Goal: Navigation & Orientation: Find specific page/section

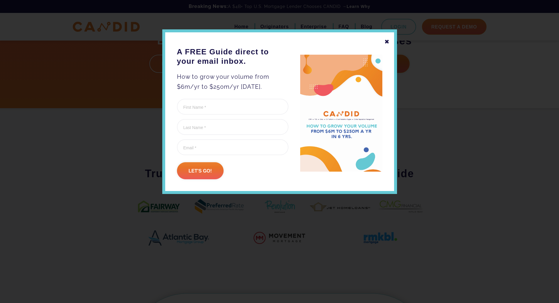
scroll to position [264, 0]
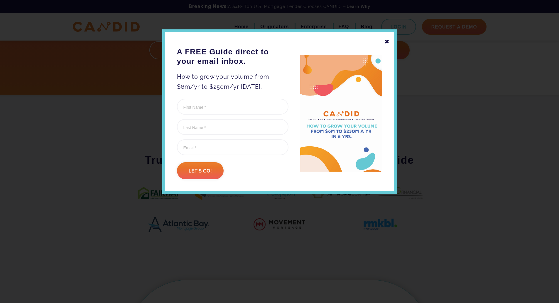
click at [388, 41] on div "✖" at bounding box center [386, 42] width 5 height 10
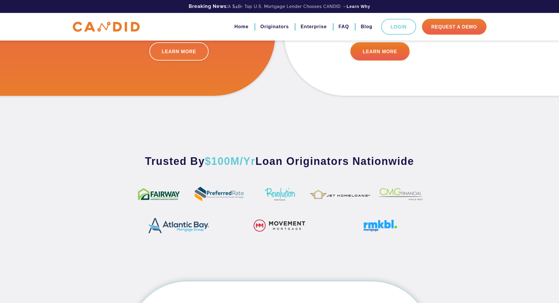
scroll to position [235, 0]
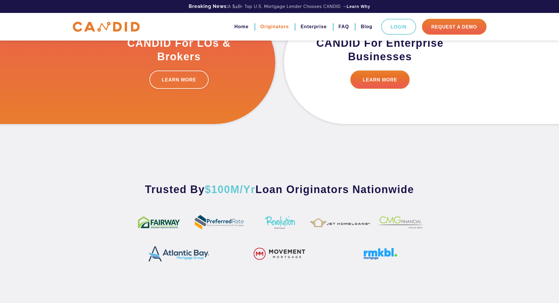
click at [276, 29] on link "Originators" at bounding box center [274, 27] width 28 height 10
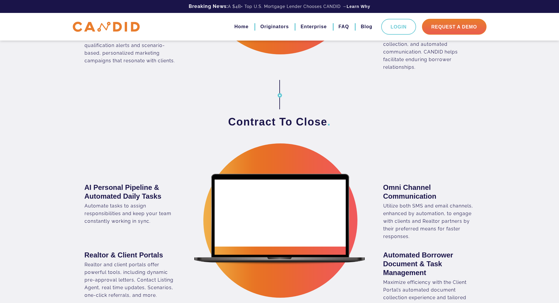
scroll to position [558, 0]
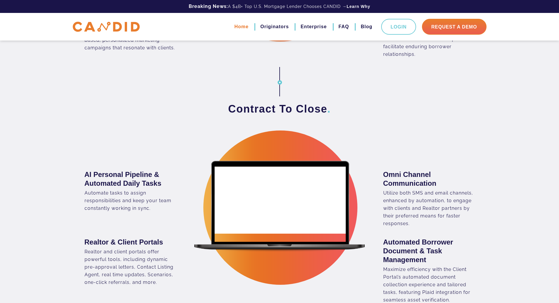
click at [238, 28] on link "Home" at bounding box center [242, 27] width 14 height 10
